Goal: Find specific page/section: Find specific page/section

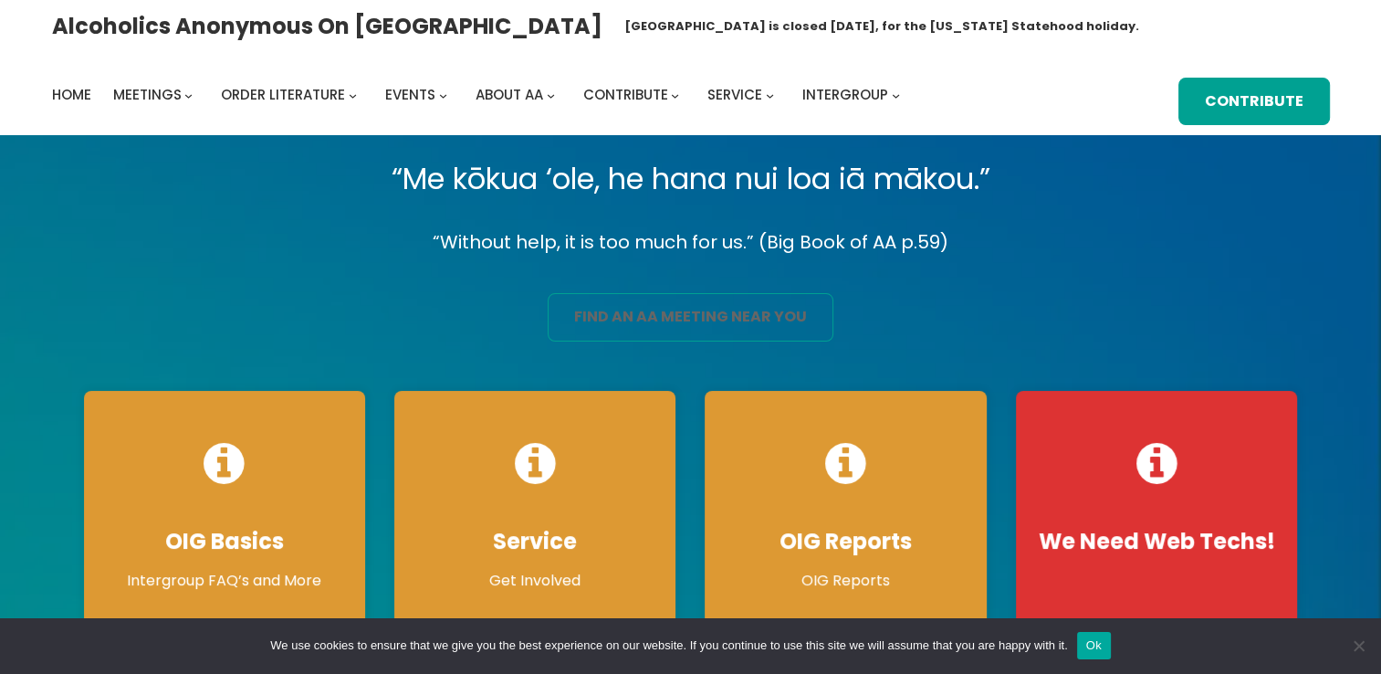
click at [661, 316] on link "find an aa meeting near you" at bounding box center [691, 317] width 286 height 48
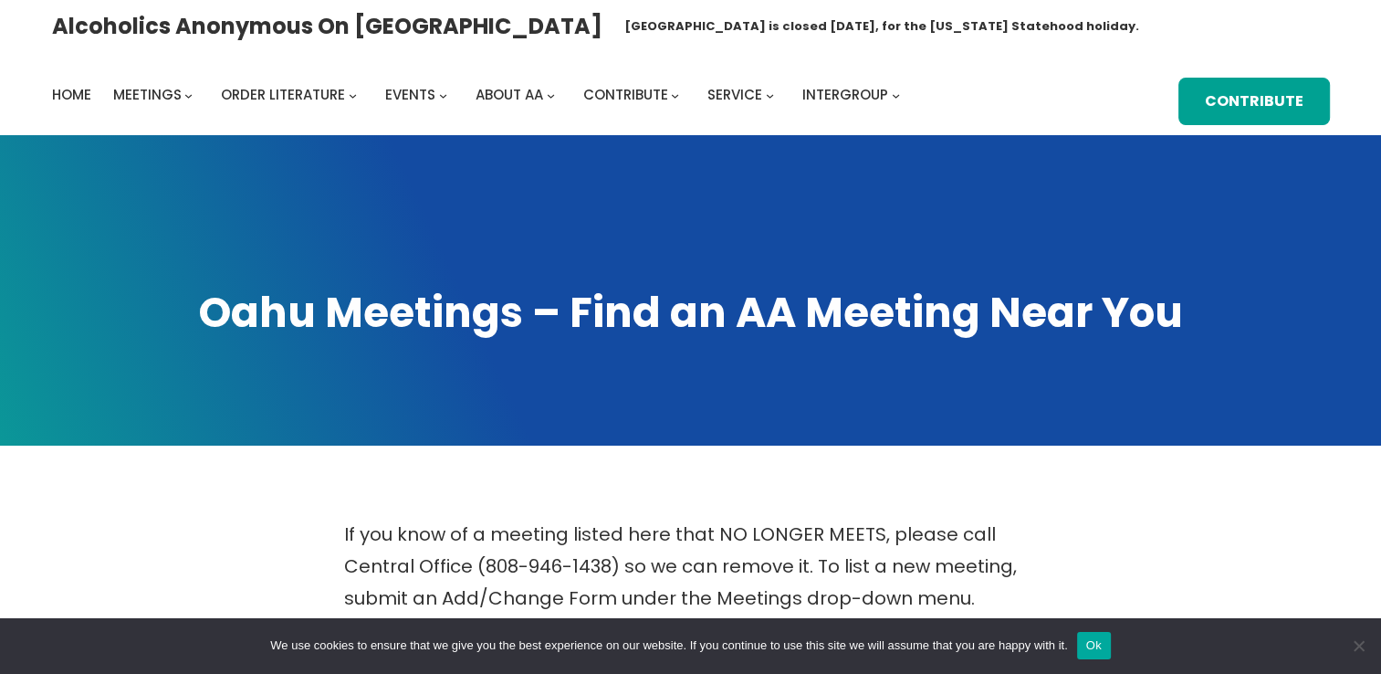
scroll to position [589, 0]
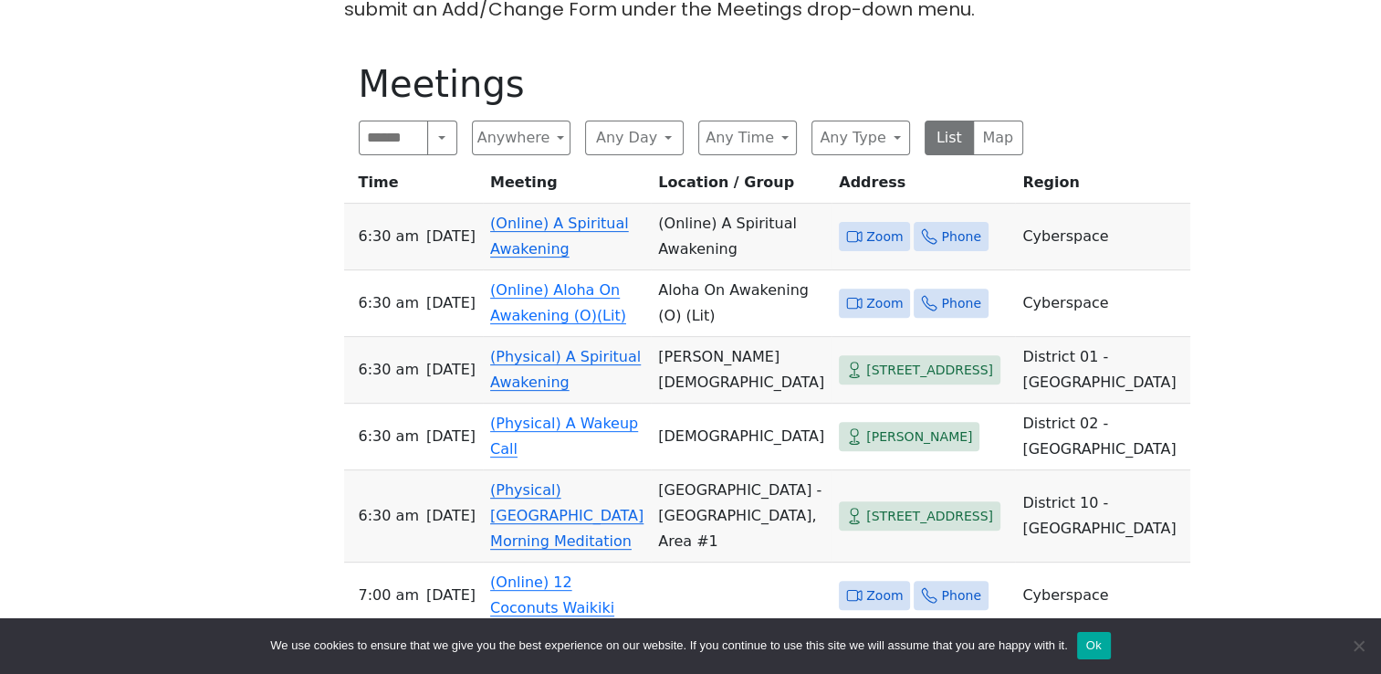
click at [866, 225] on span "Zoom" at bounding box center [884, 236] width 37 height 23
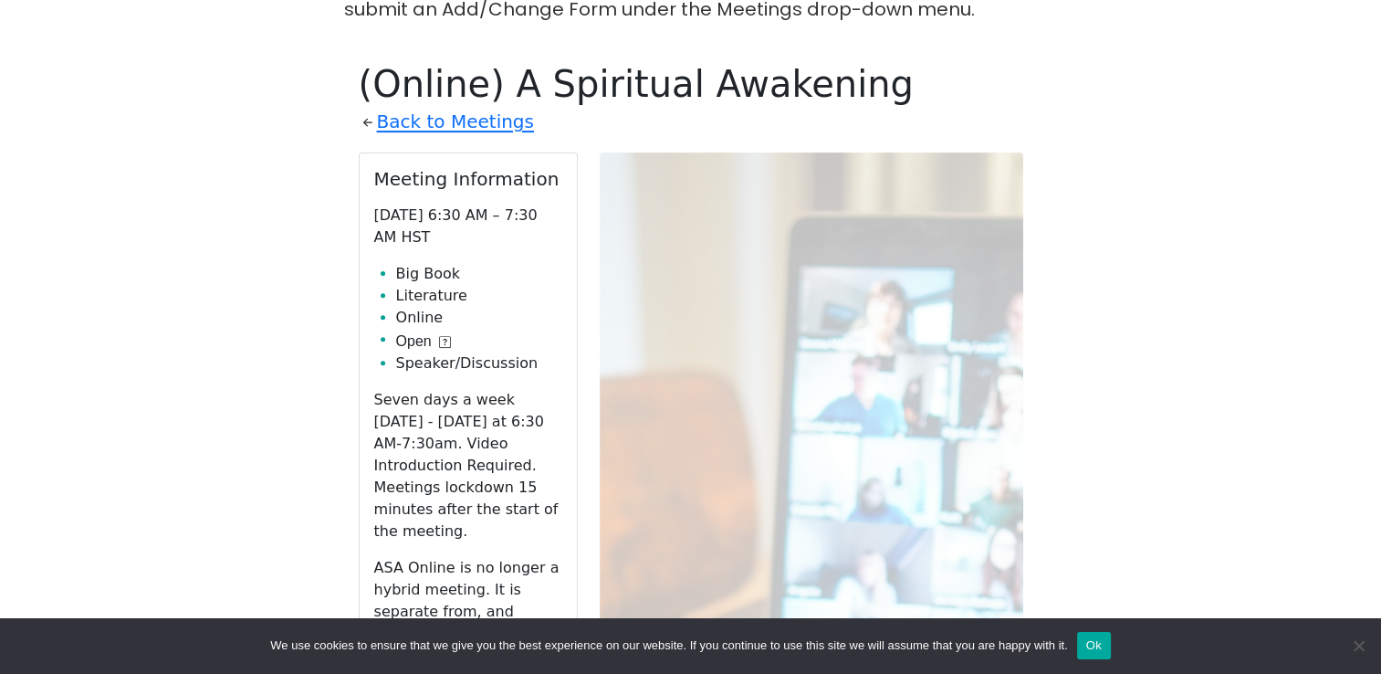
scroll to position [636, 0]
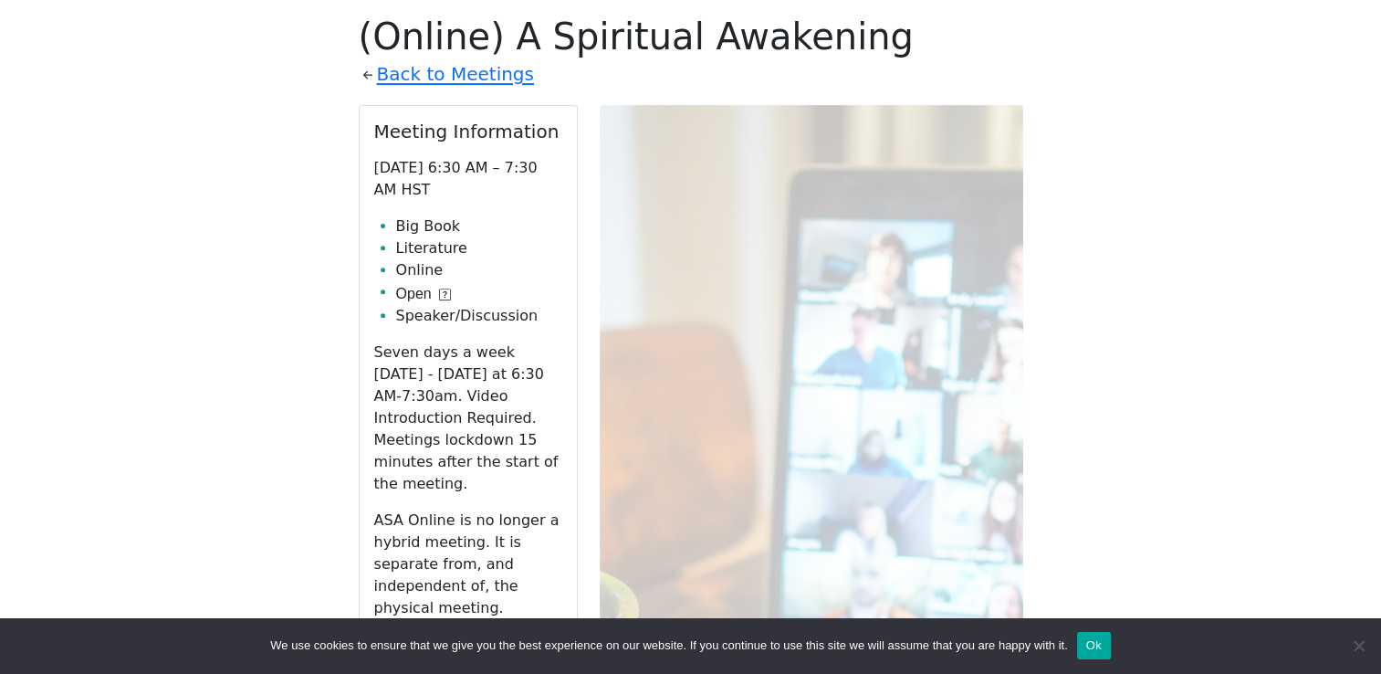
click at [476, 633] on link "Zoom" at bounding box center [468, 650] width 188 height 35
